Goal: Complete application form: Complete application form

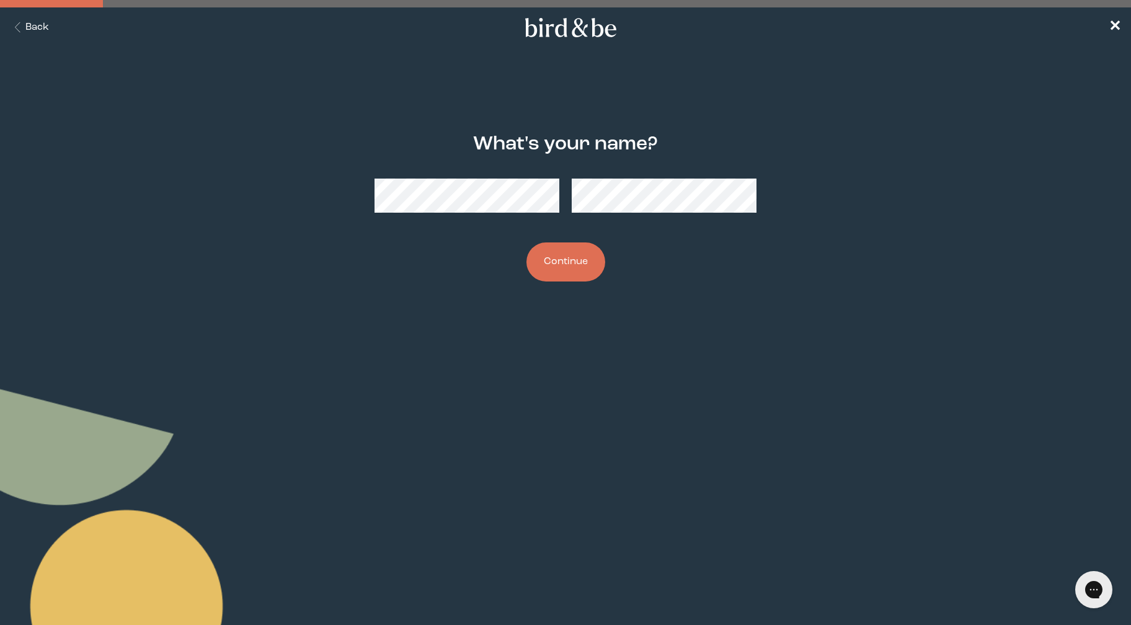
click at [526, 242] on button "Continue" at bounding box center [565, 261] width 79 height 39
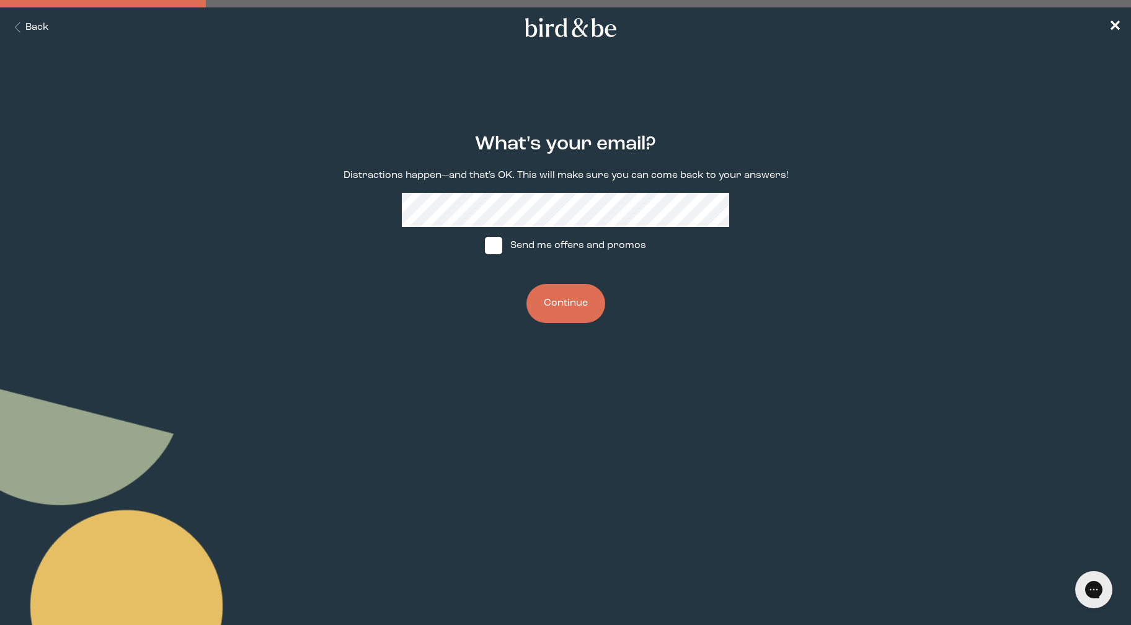
click at [526, 284] on button "Continue" at bounding box center [565, 303] width 79 height 39
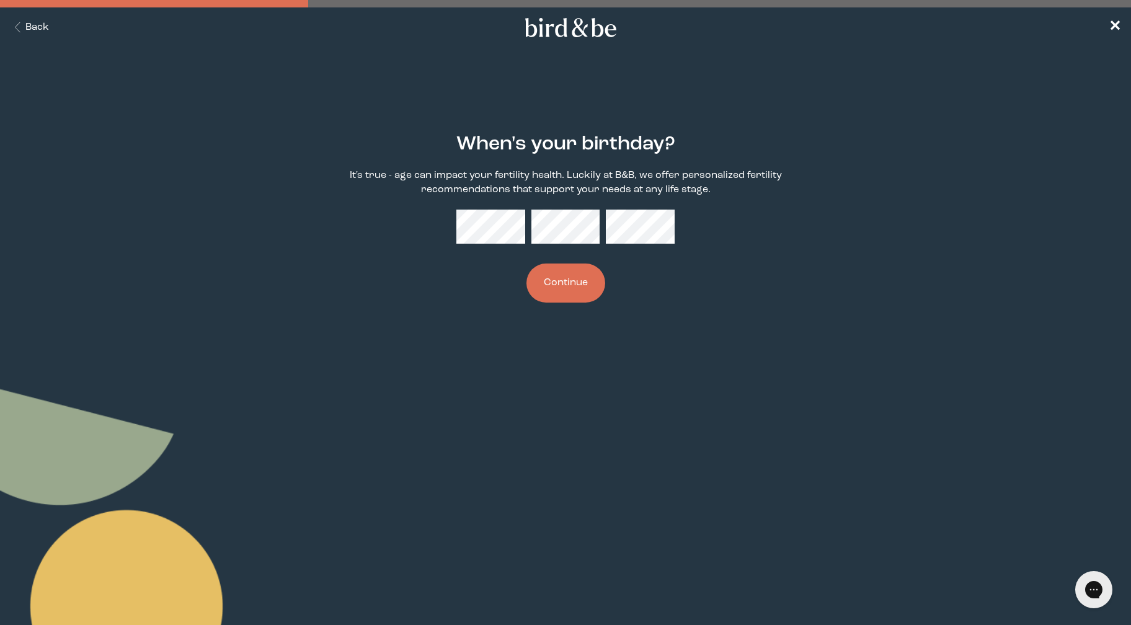
click at [500, 250] on div "When's your birthday? It's true - age can impact your fertility health. Luckily…" at bounding box center [565, 217] width 545 height 209
click at [526, 263] on button "Continue" at bounding box center [565, 282] width 79 height 39
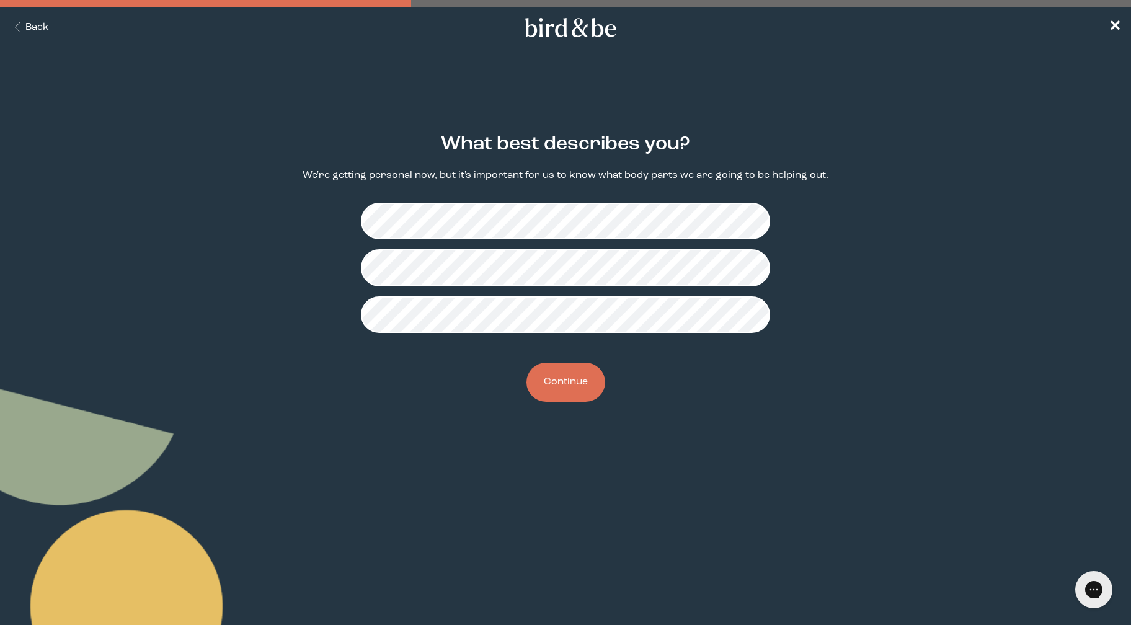
click at [573, 384] on button "Continue" at bounding box center [565, 382] width 79 height 39
click at [570, 382] on button "Continue" at bounding box center [565, 382] width 79 height 39
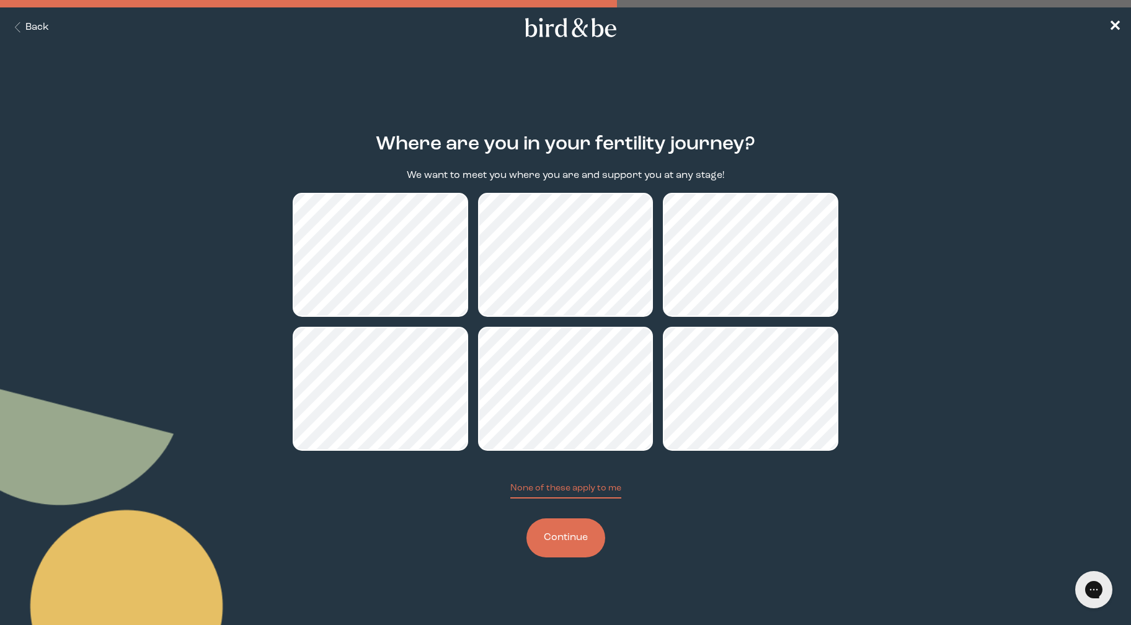
click at [555, 548] on button "Continue" at bounding box center [565, 537] width 79 height 39
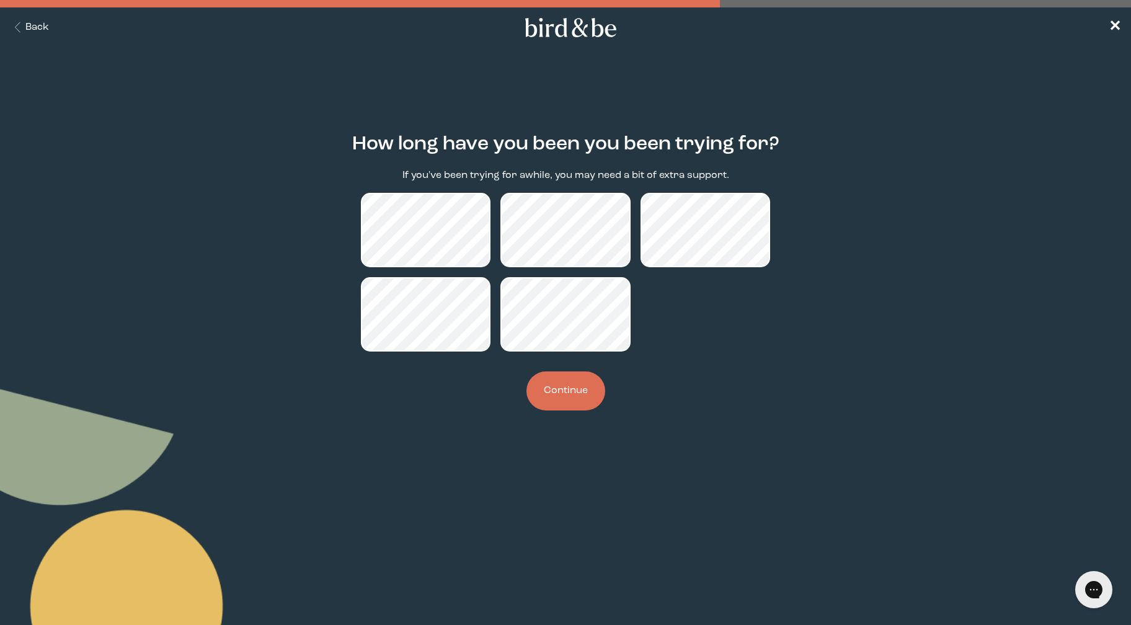
click at [561, 386] on button "Continue" at bounding box center [565, 390] width 79 height 39
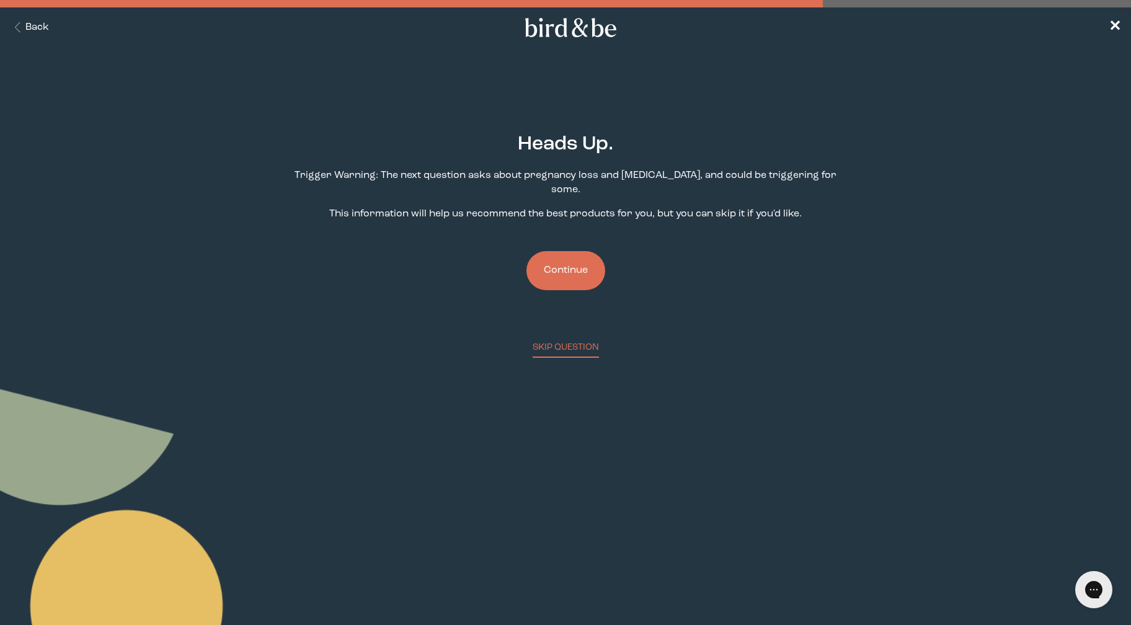
click at [560, 257] on button "Continue" at bounding box center [565, 270] width 79 height 39
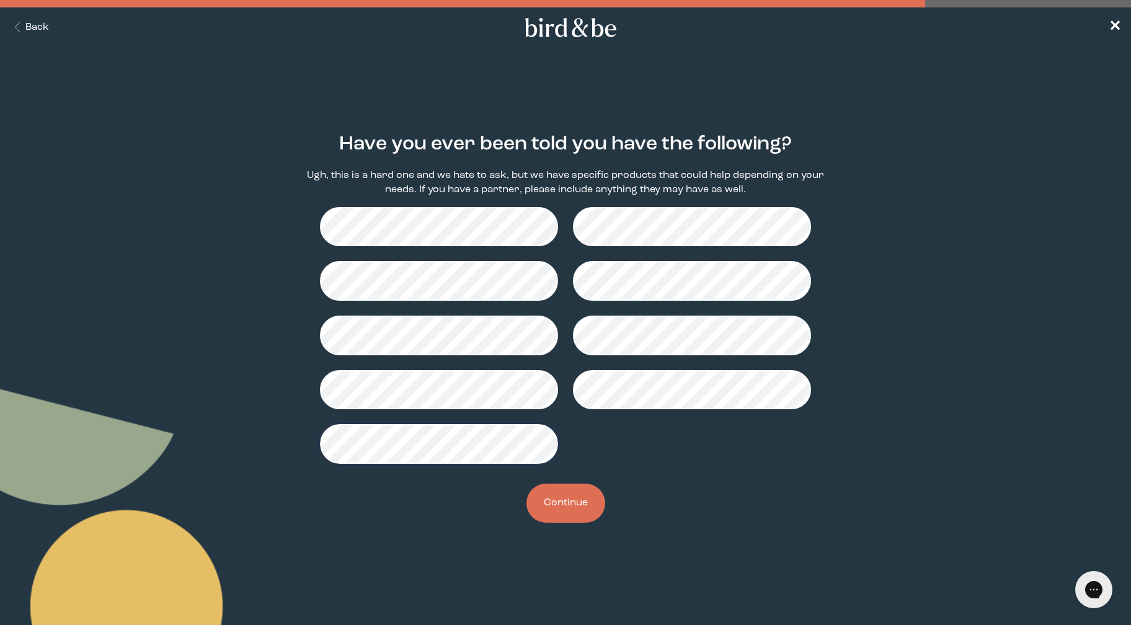
click at [566, 506] on button "Continue" at bounding box center [565, 502] width 79 height 39
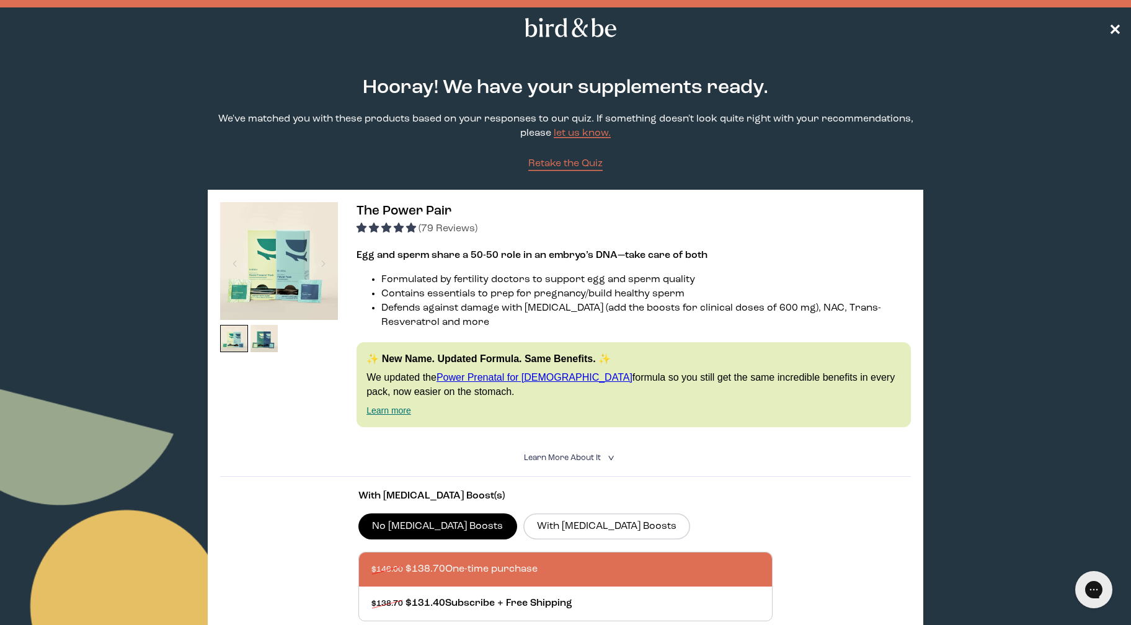
click at [1114, 33] on span "✕" at bounding box center [1114, 27] width 12 height 15
